Goal: Information Seeking & Learning: Understand process/instructions

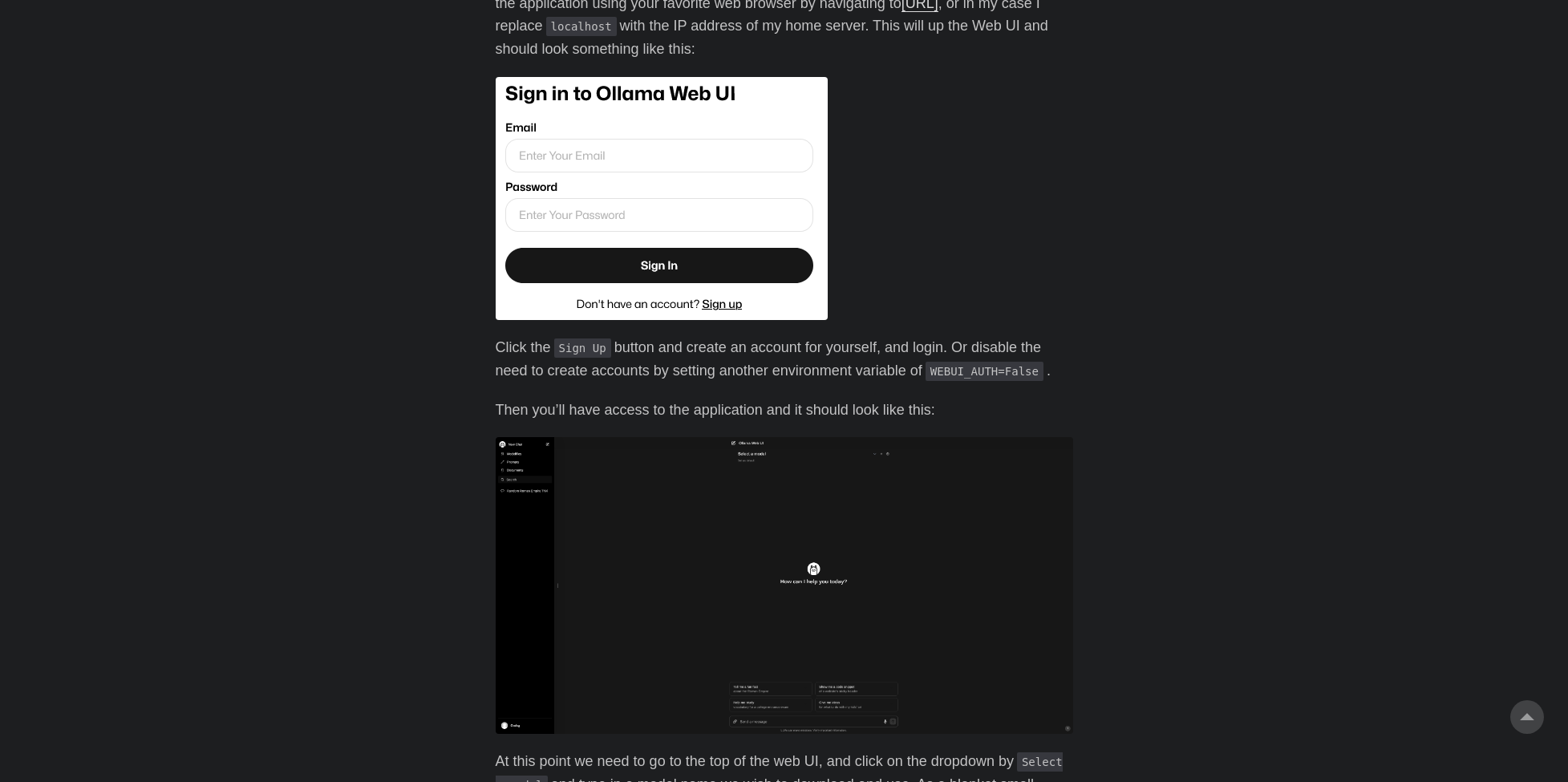
scroll to position [574, 0]
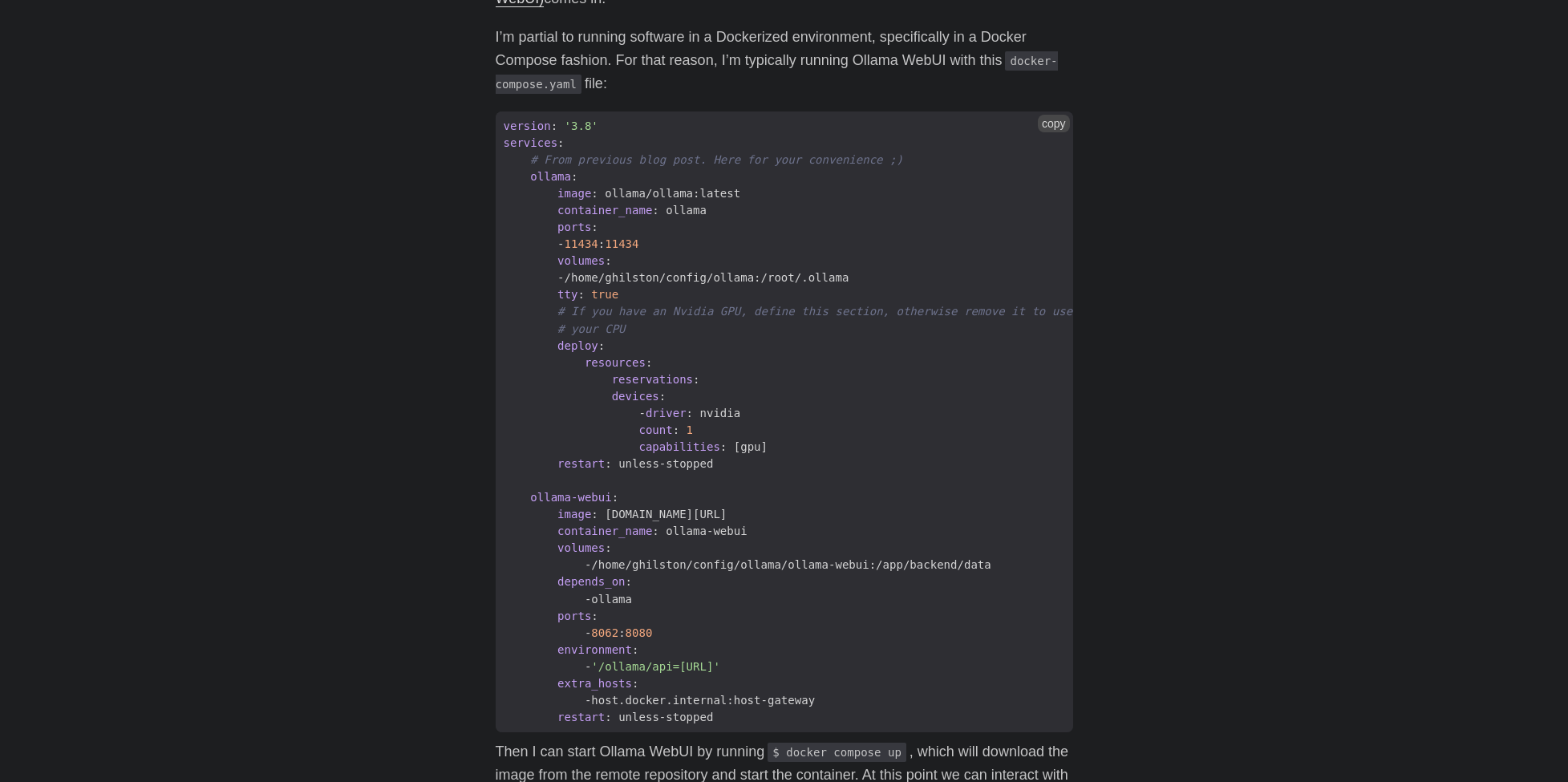
click at [712, 407] on span "nvidia" at bounding box center [720, 413] width 41 height 12
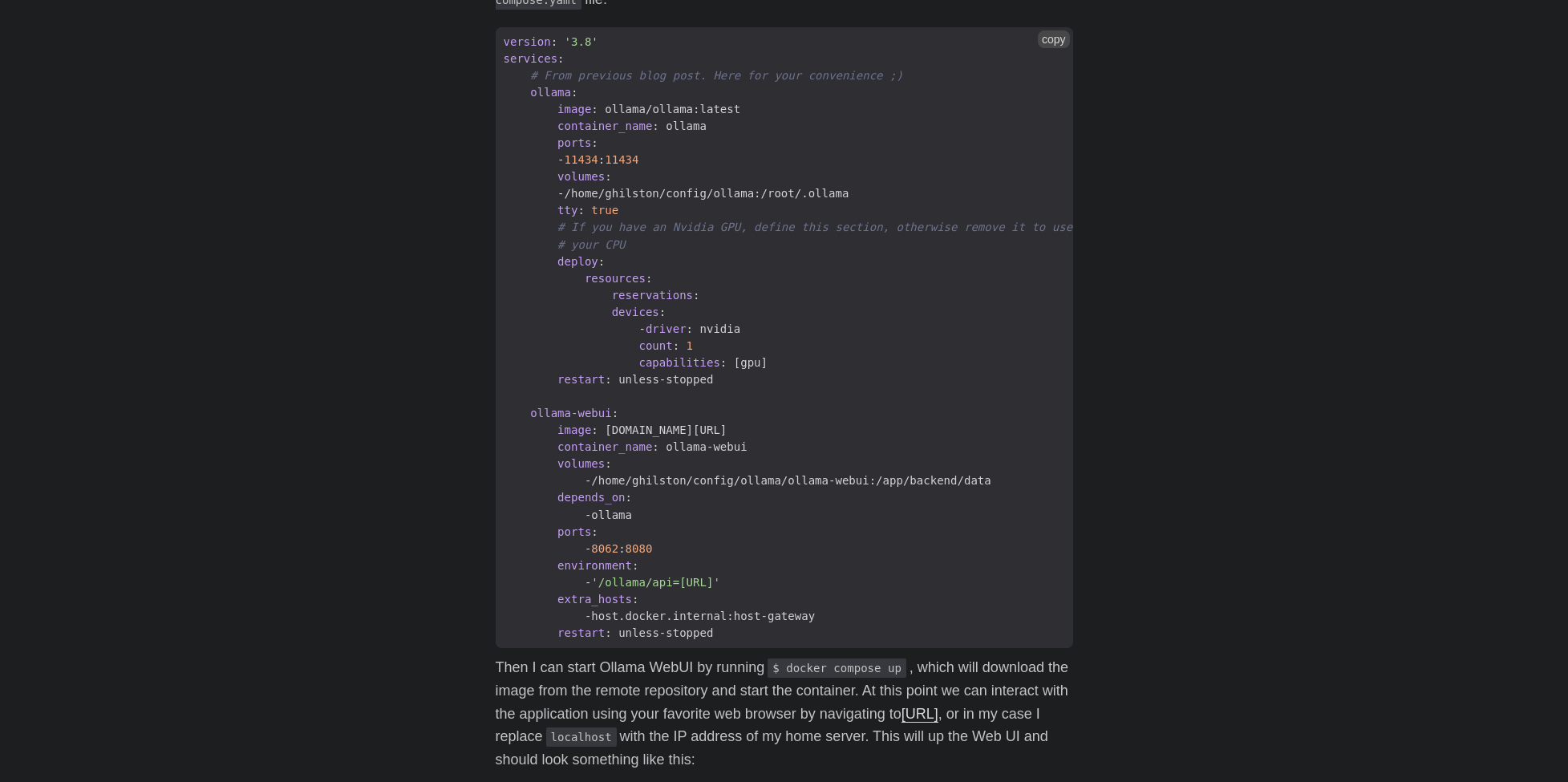
scroll to position [593, 0]
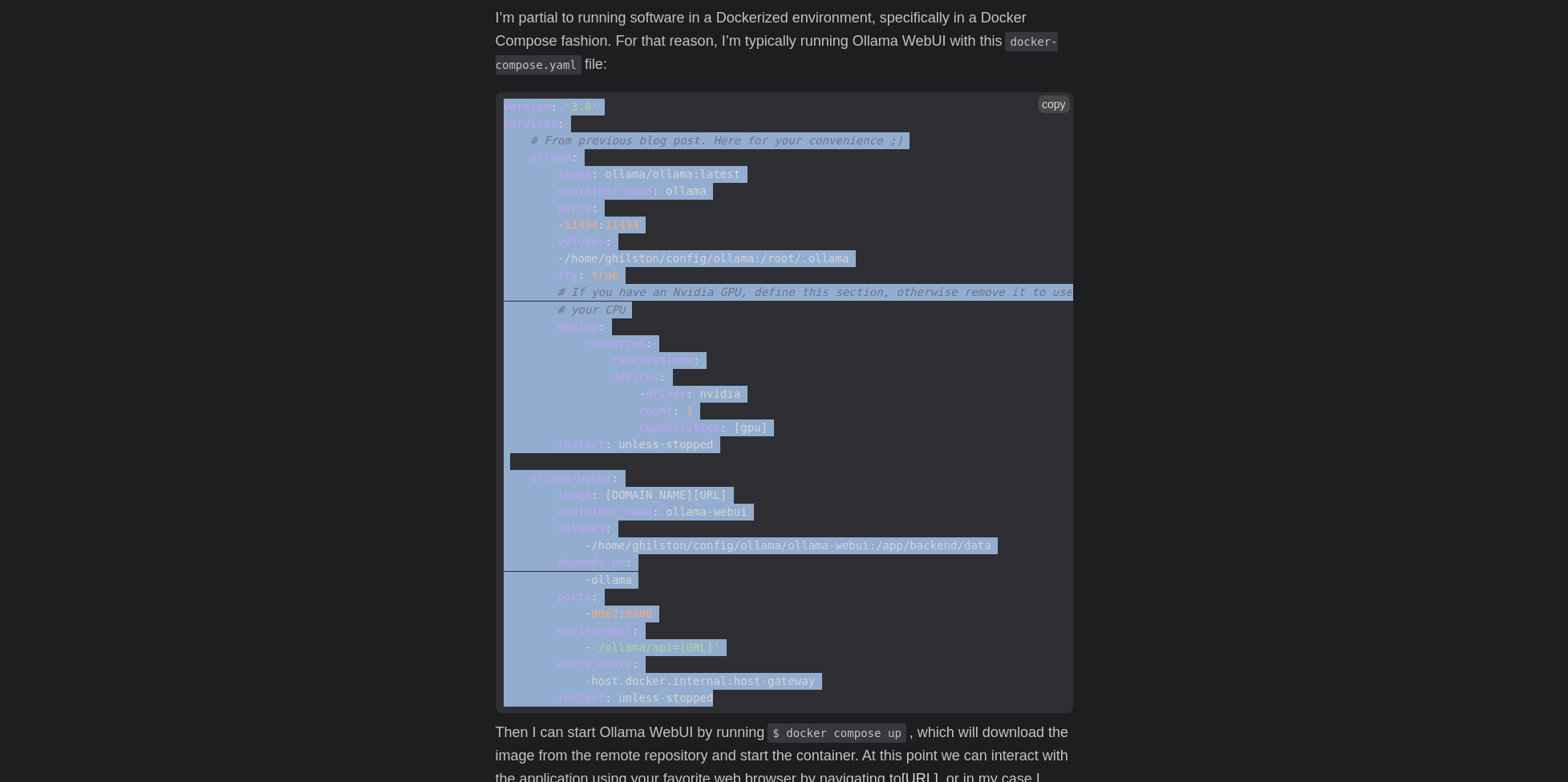
drag, startPoint x: 503, startPoint y: 94, endPoint x: 922, endPoint y: 709, distance: 744.2
click at [922, 709] on code "version : '3.8' services : # From previous blog post. Here for your convenience…" at bounding box center [784, 403] width 577 height 621
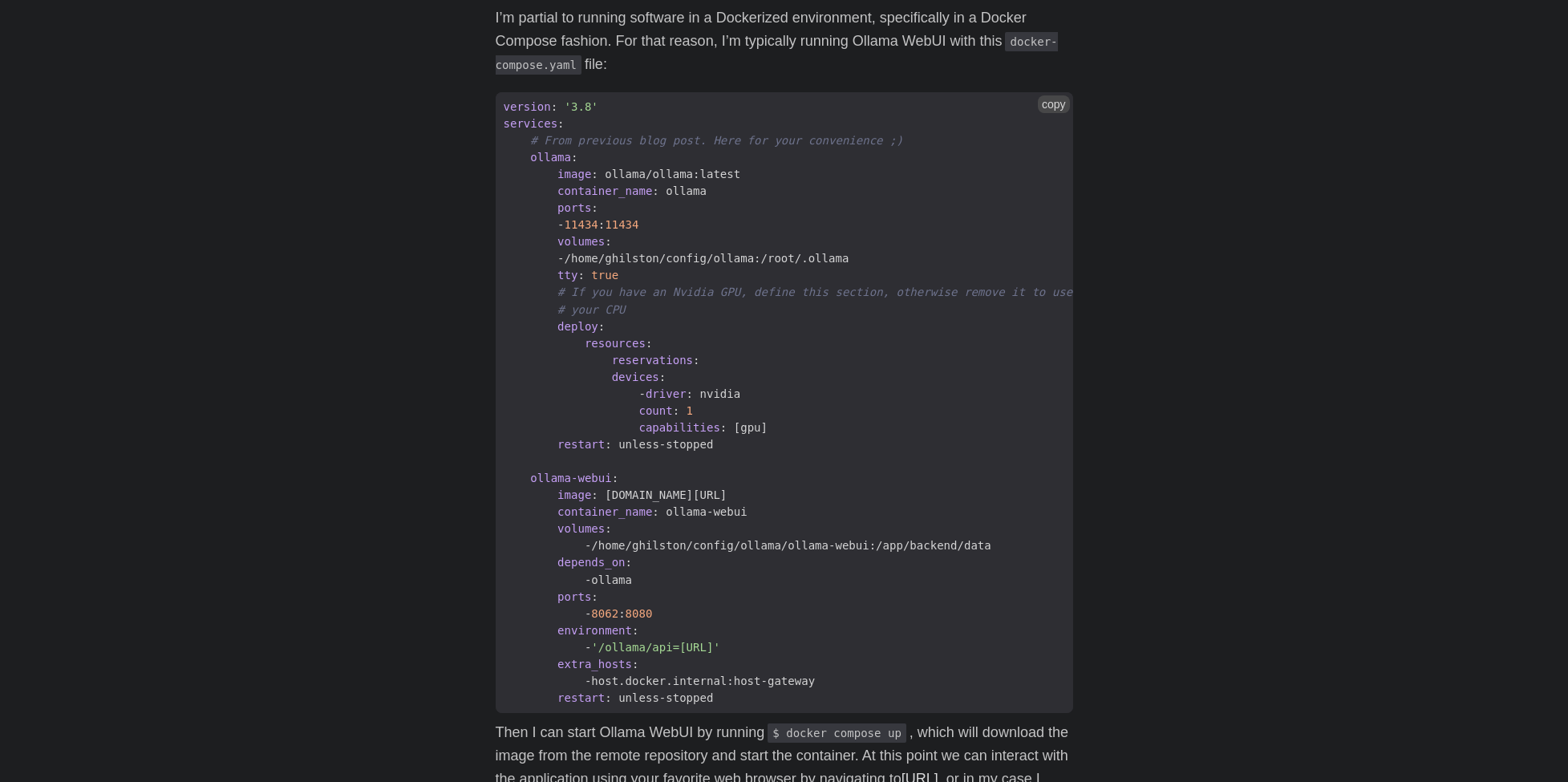
click at [971, 547] on span "- /home/ghilston/config/ollama/ollama-webui:/app/backend/data" at bounding box center [748, 545] width 504 height 17
click at [736, 150] on span "ollama :" at bounding box center [788, 158] width 585 height 17
drag, startPoint x: 579, startPoint y: 474, endPoint x: 636, endPoint y: 466, distance: 57.6
click at [636, 467] on span "ollama-webui :" at bounding box center [788, 475] width 585 height 17
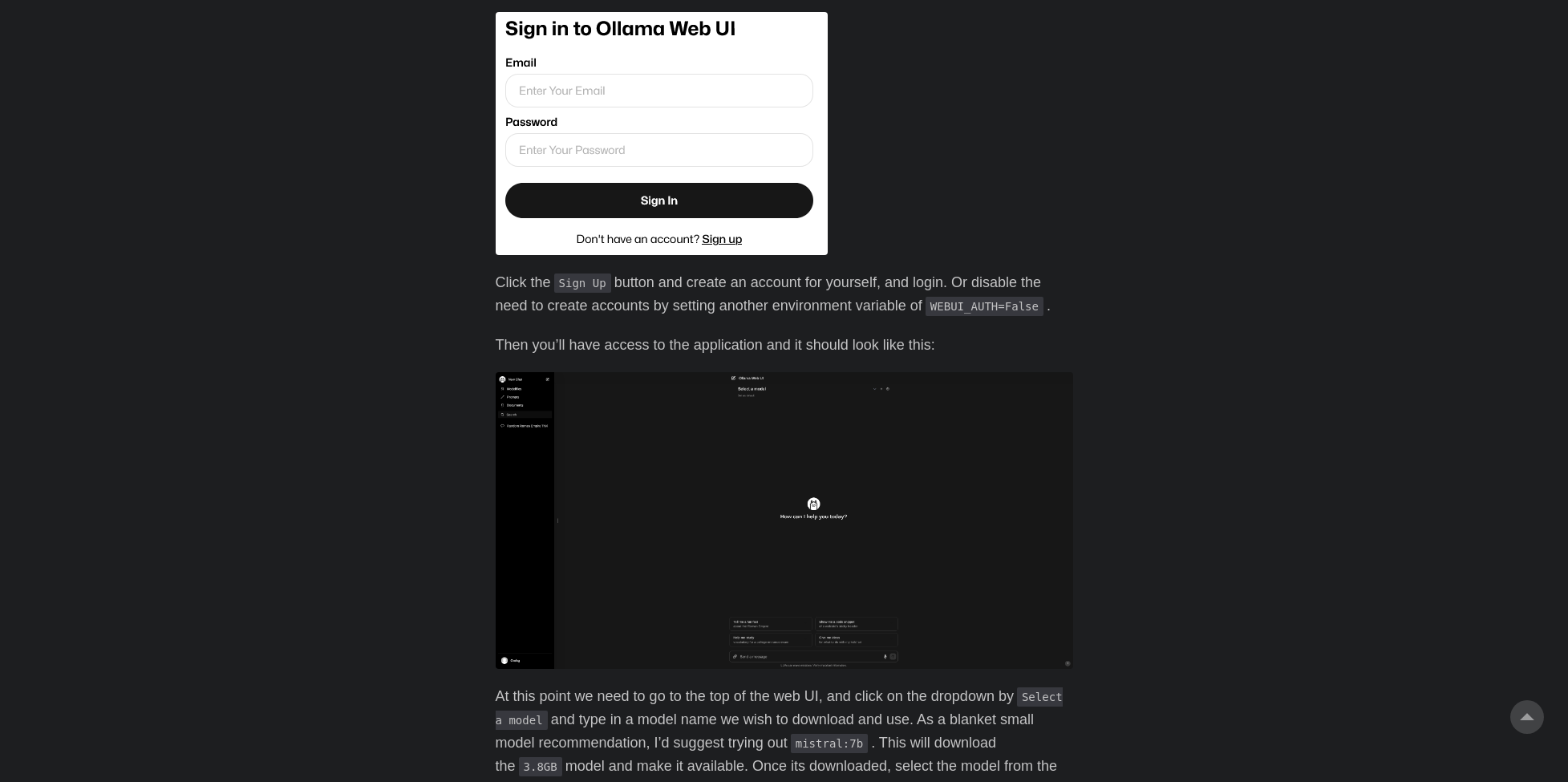
scroll to position [1490, 0]
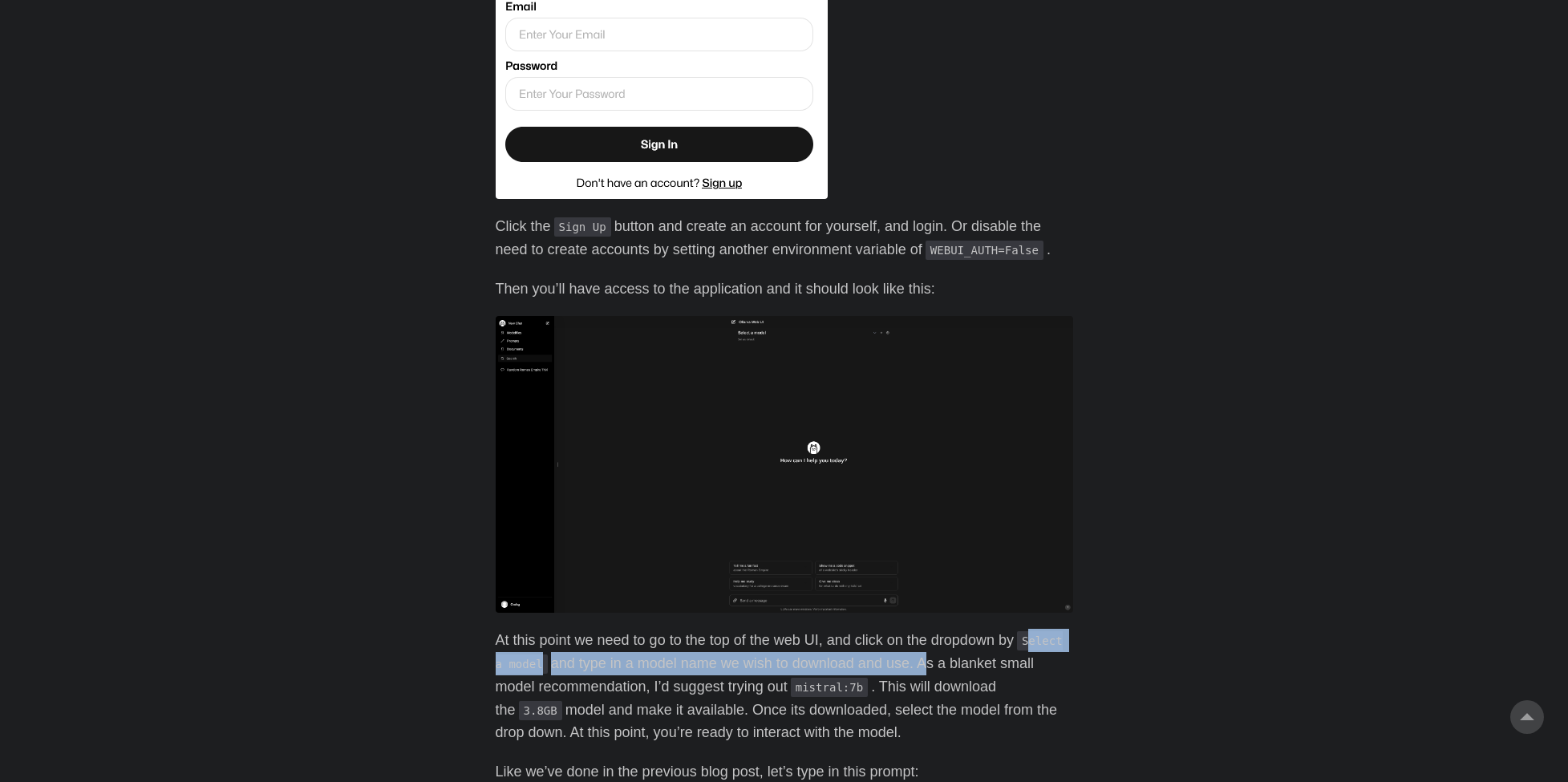
drag, startPoint x: 1061, startPoint y: 638, endPoint x: 920, endPoint y: 656, distance: 142.1
click at [920, 656] on p "At this point we need to go to the top of the web UI, and click on the dropdown…" at bounding box center [784, 687] width 577 height 116
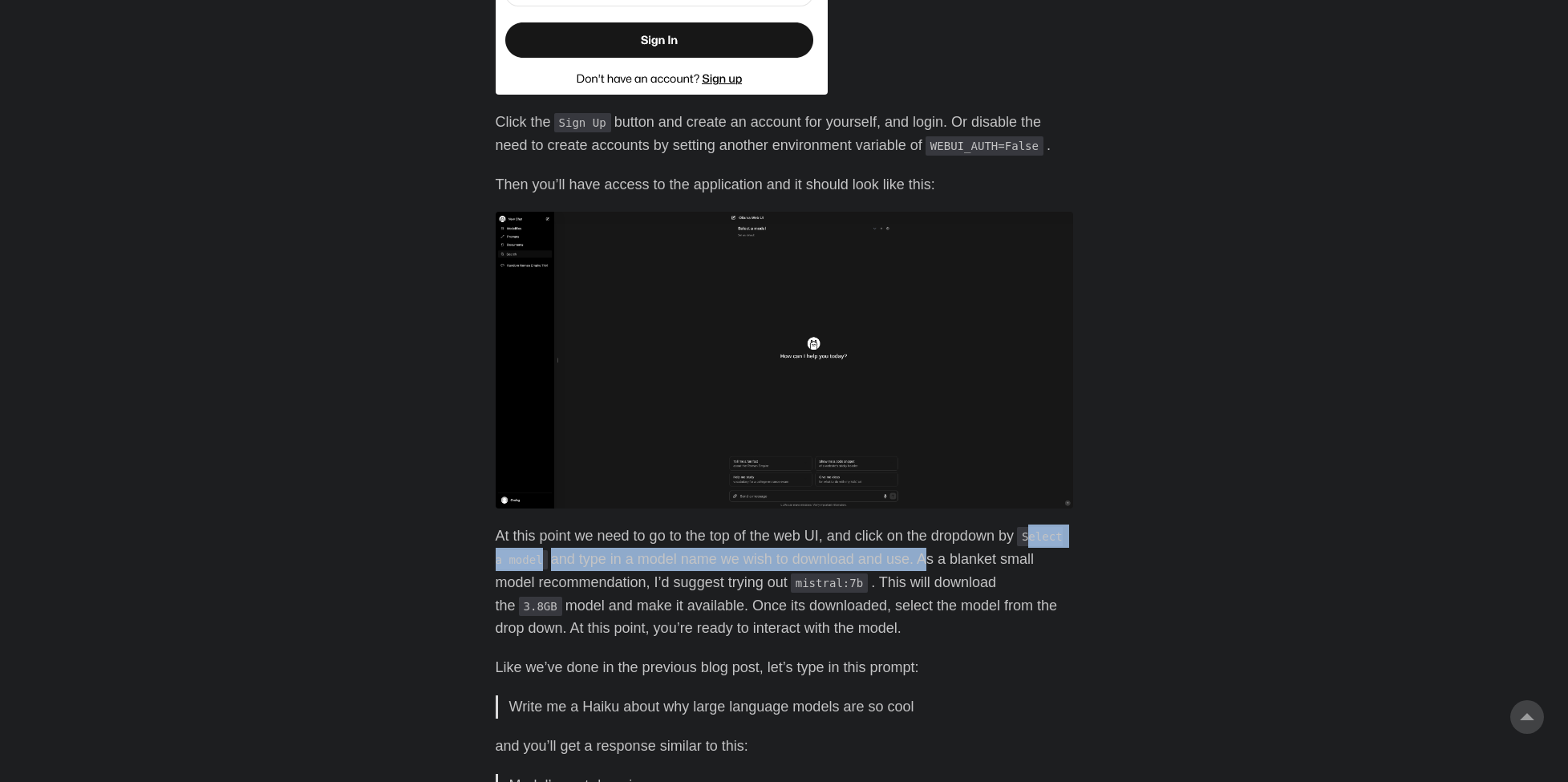
scroll to position [1625, 0]
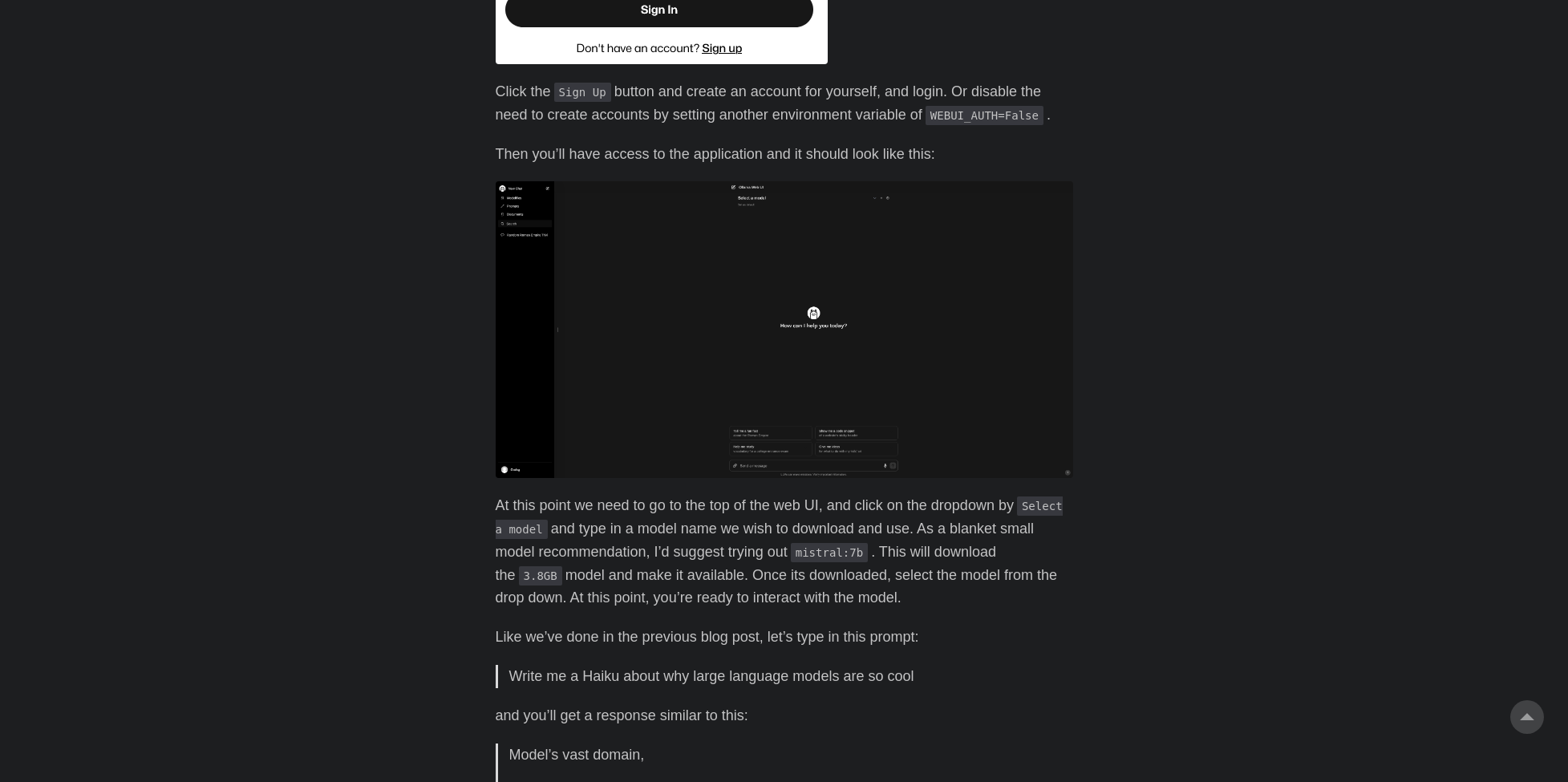
click at [705, 281] on img at bounding box center [784, 330] width 577 height 297
click at [864, 268] on img at bounding box center [784, 330] width 577 height 297
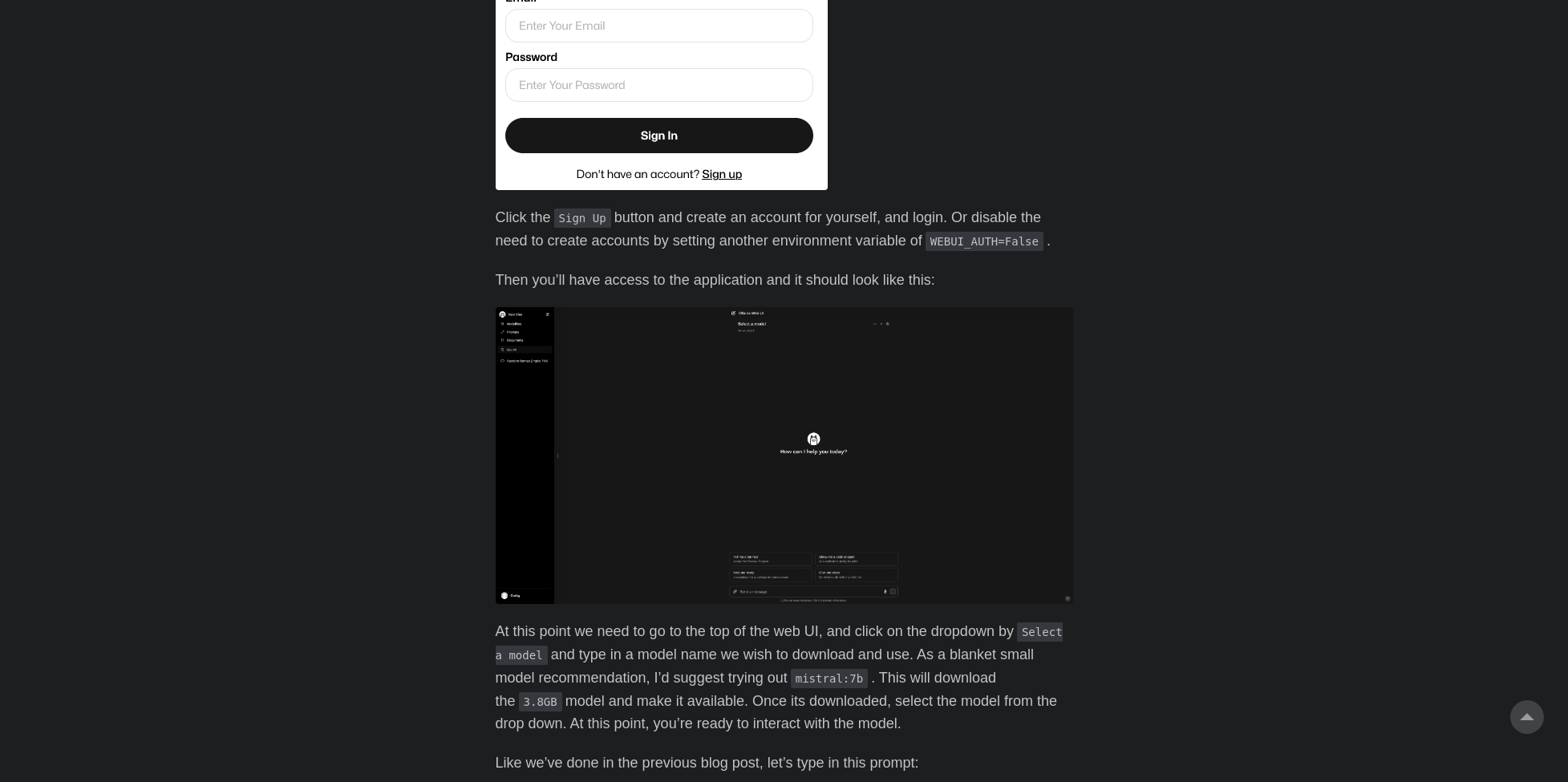
click at [1097, 4] on body "[PERSON_NAME] Home About Posts Tags Archive Resume" at bounding box center [784, 103] width 1568 height 3205
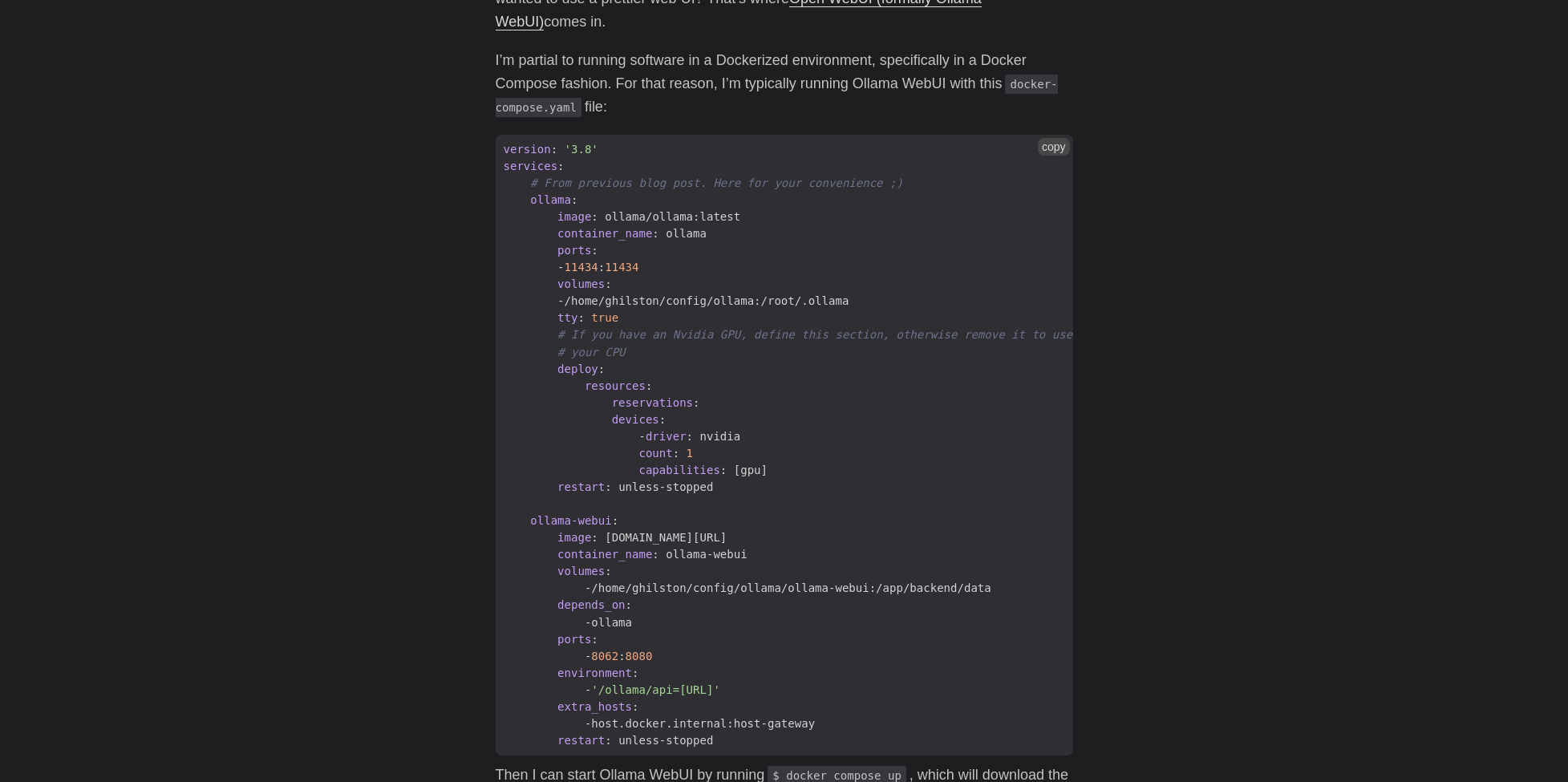
scroll to position [548, 0]
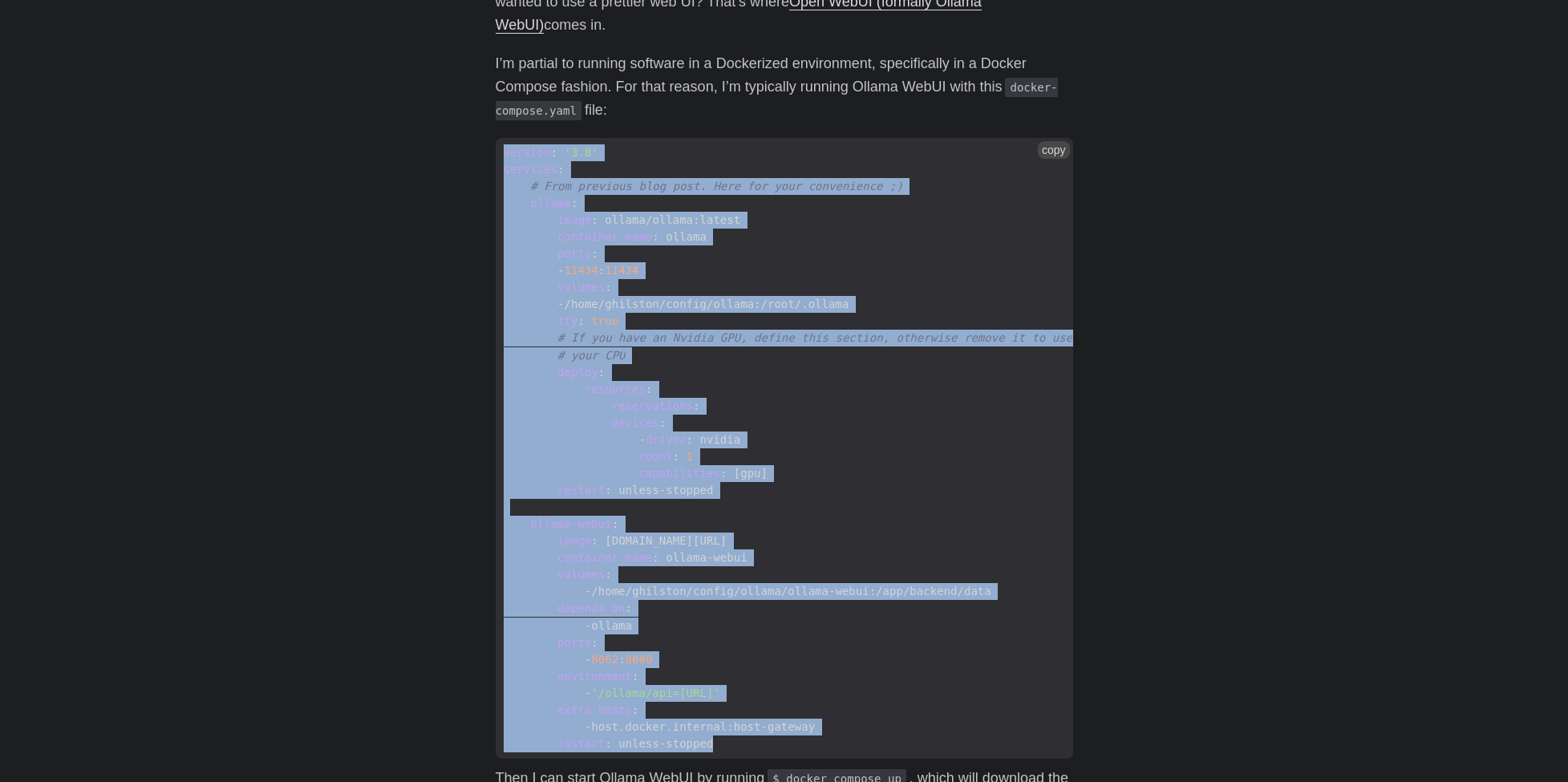
drag, startPoint x: 494, startPoint y: 150, endPoint x: 978, endPoint y: 743, distance: 765.4
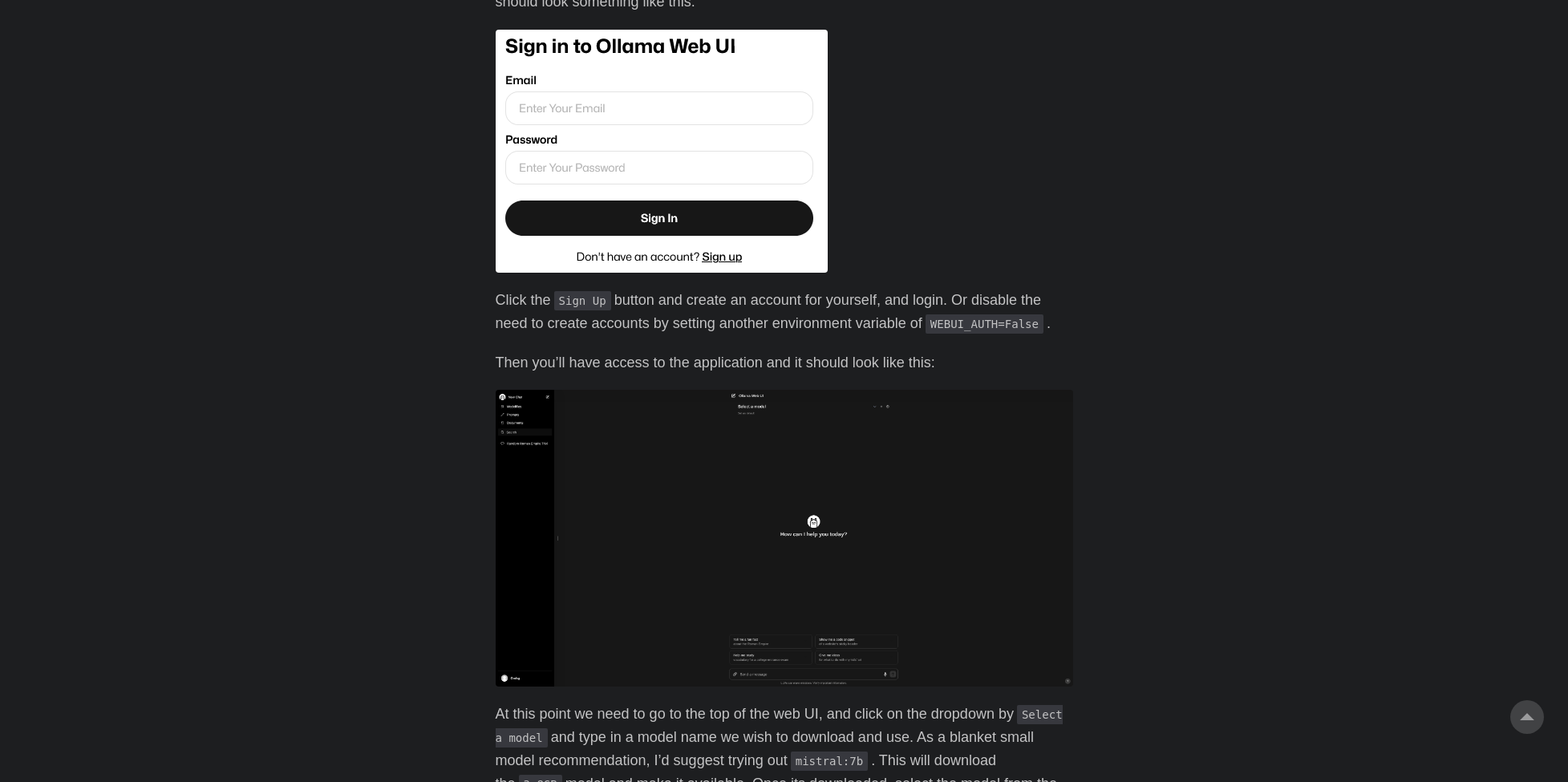
scroll to position [1562, 0]
